Goal: Information Seeking & Learning: Learn about a topic

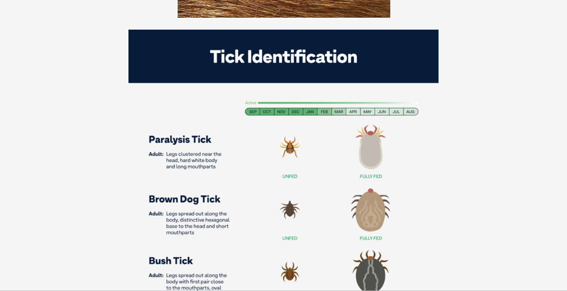
scroll to position [682, 0]
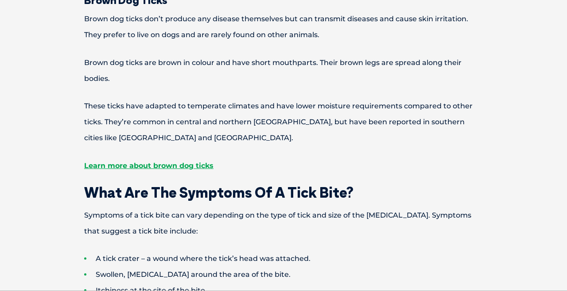
scroll to position [1452, 0]
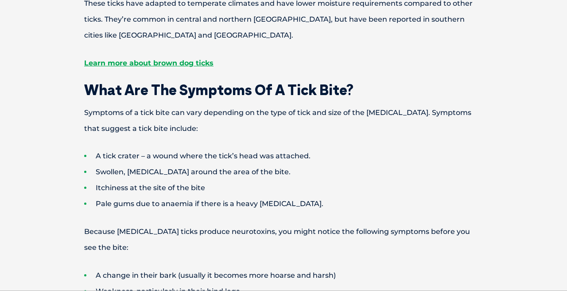
scroll to position [1555, 0]
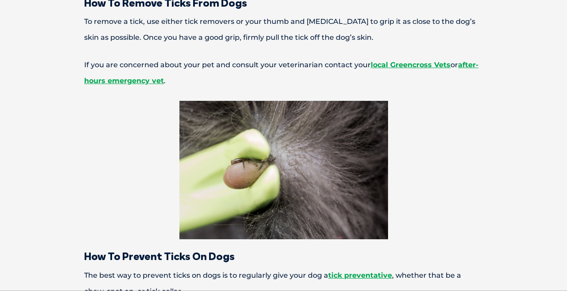
scroll to position [2108, 0]
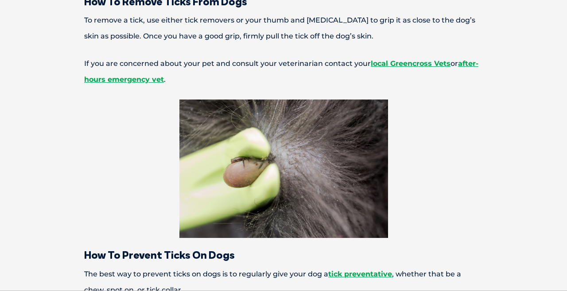
click at [369, 270] on link "tick preventative" at bounding box center [360, 274] width 64 height 8
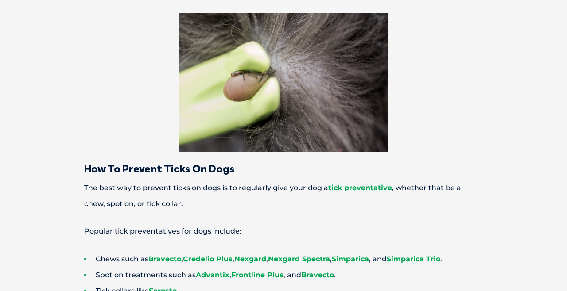
scroll to position [2196, 0]
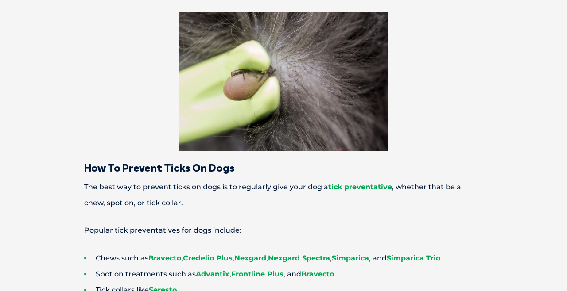
click at [163, 286] on link "Seresto" at bounding box center [163, 290] width 28 height 8
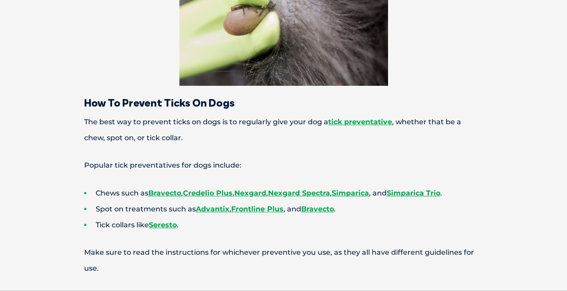
scroll to position [2261, 0]
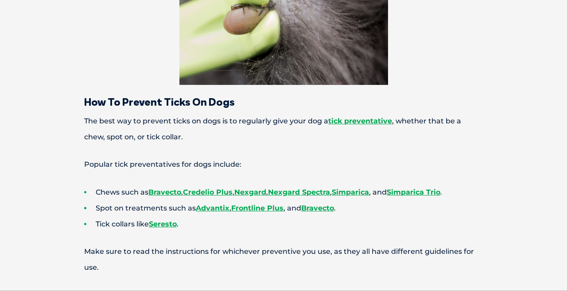
click at [216, 204] on link "Advantix" at bounding box center [213, 208] width 34 height 8
click at [269, 204] on link "Frontline Plus" at bounding box center [257, 208] width 52 height 8
click at [212, 204] on link "Advantix" at bounding box center [213, 208] width 34 height 8
